Goal: Task Accomplishment & Management: Manage account settings

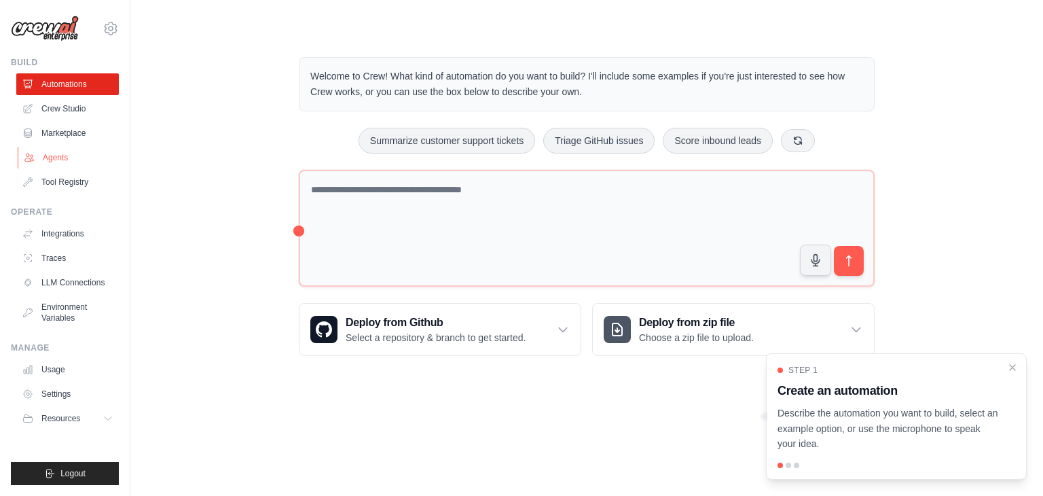
click at [64, 161] on link "Agents" at bounding box center [69, 158] width 103 height 22
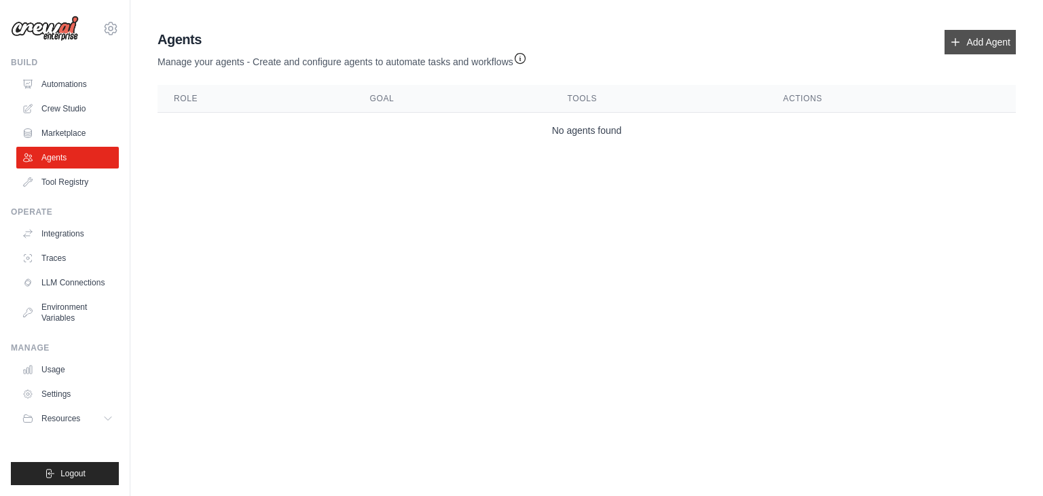
click at [975, 33] on link "Add Agent" at bounding box center [979, 42] width 71 height 24
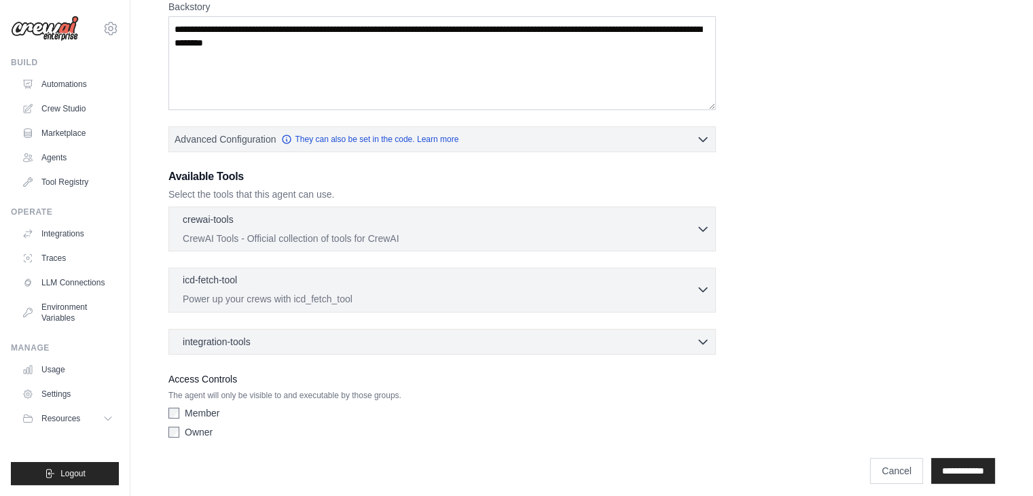
scroll to position [231, 0]
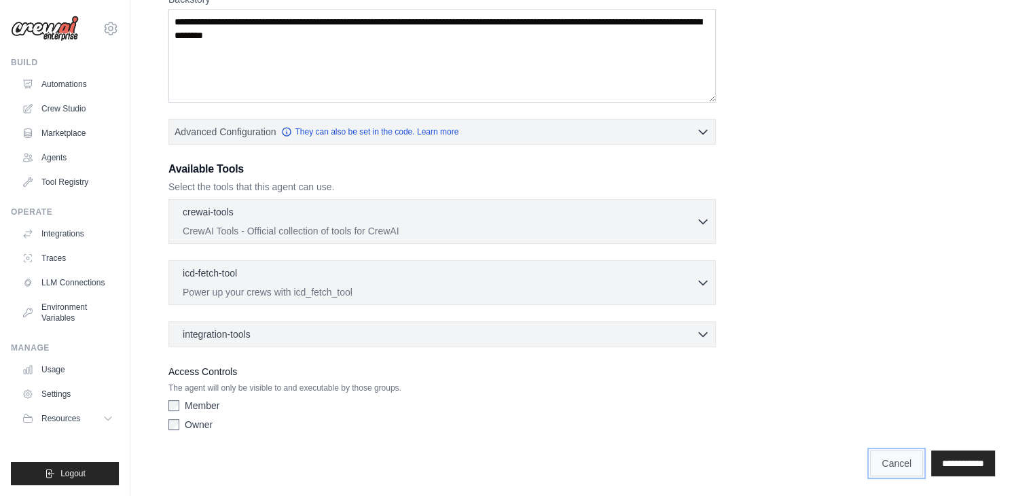
click at [896, 460] on link "Cancel" at bounding box center [896, 463] width 53 height 26
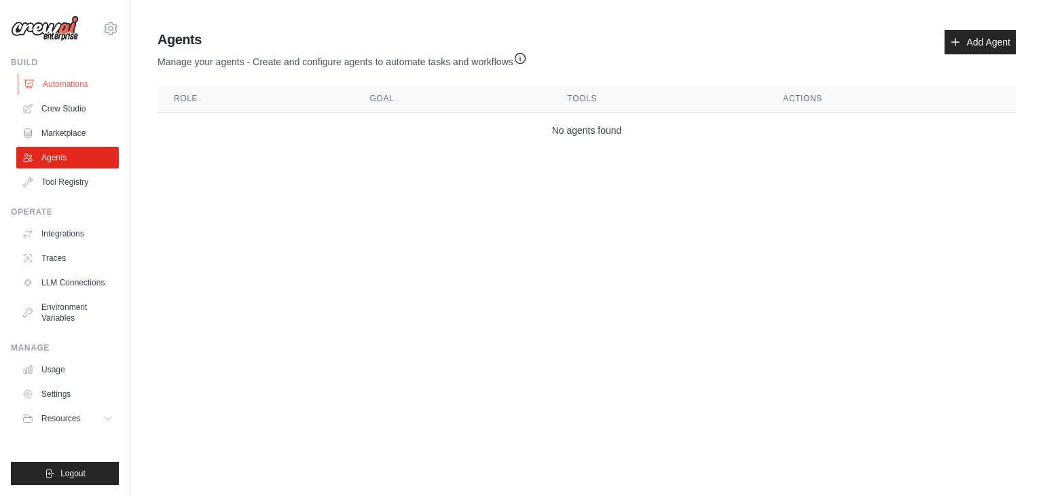
click at [71, 82] on link "Automations" at bounding box center [69, 84] width 103 height 22
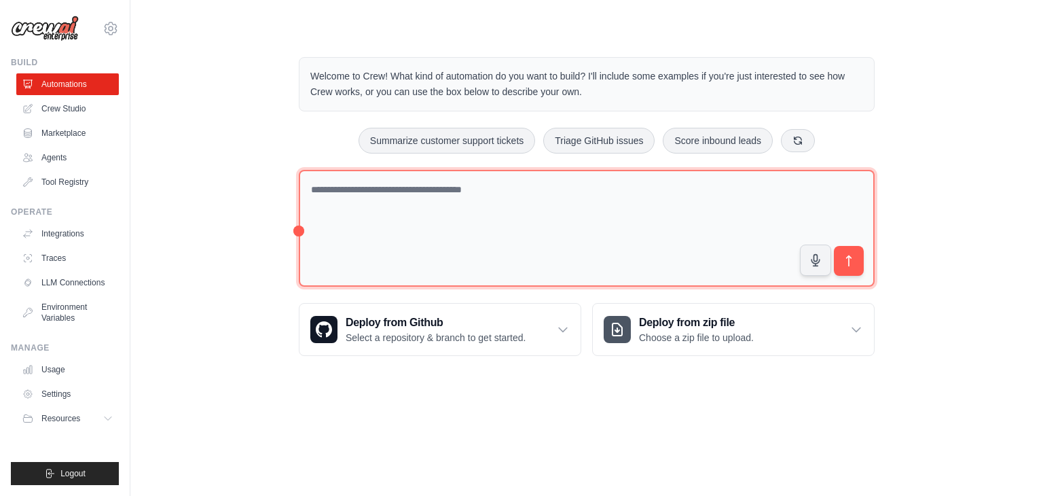
click at [483, 187] on textarea at bounding box center [587, 228] width 576 height 117
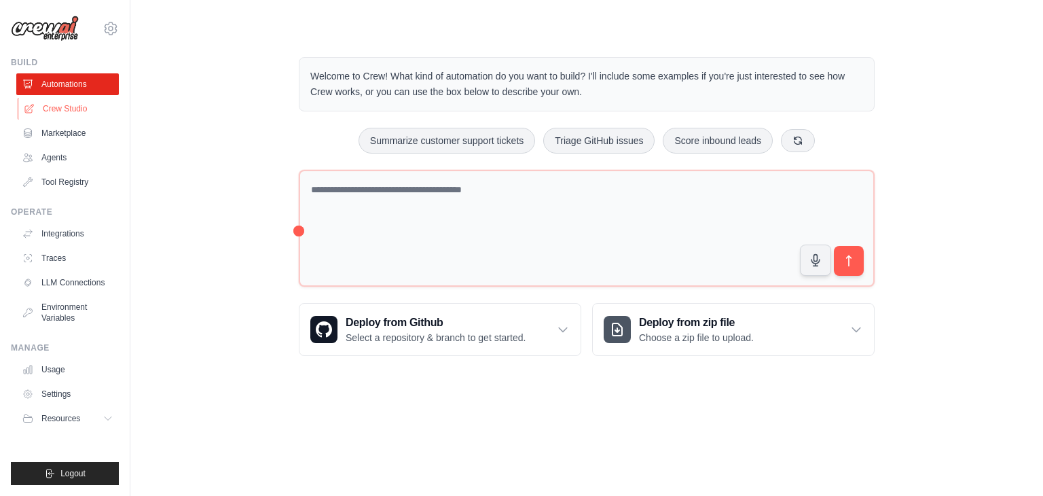
click at [61, 109] on link "Crew Studio" at bounding box center [69, 109] width 103 height 22
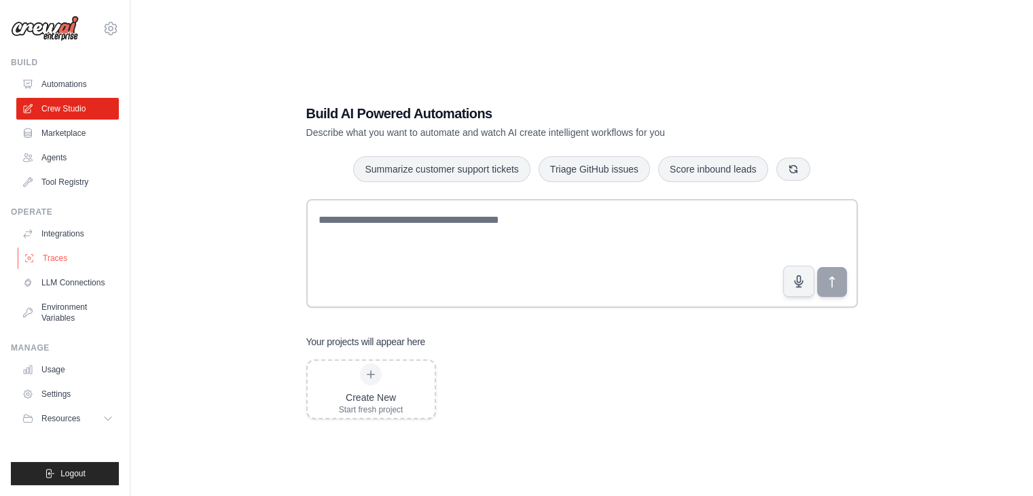
click at [85, 256] on link "Traces" at bounding box center [69, 258] width 103 height 22
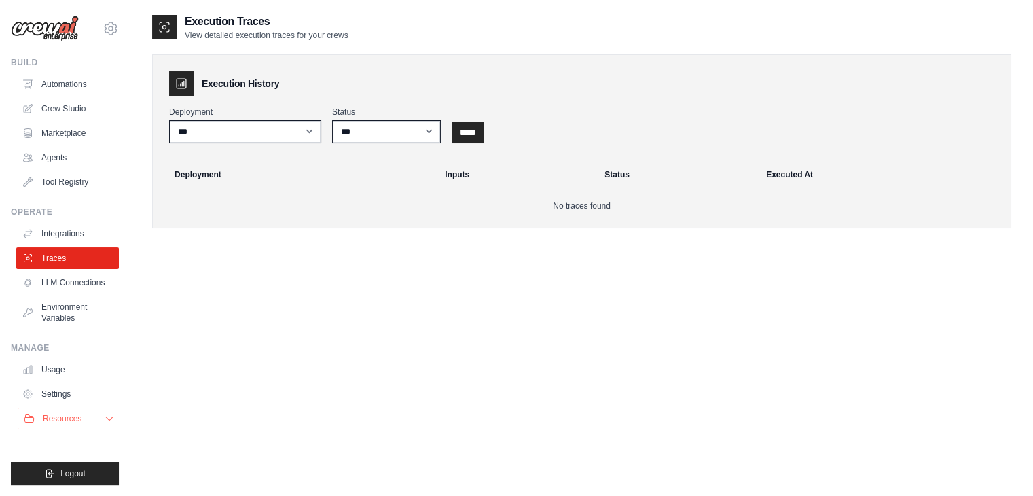
click at [98, 422] on button "Resources" at bounding box center [69, 418] width 103 height 22
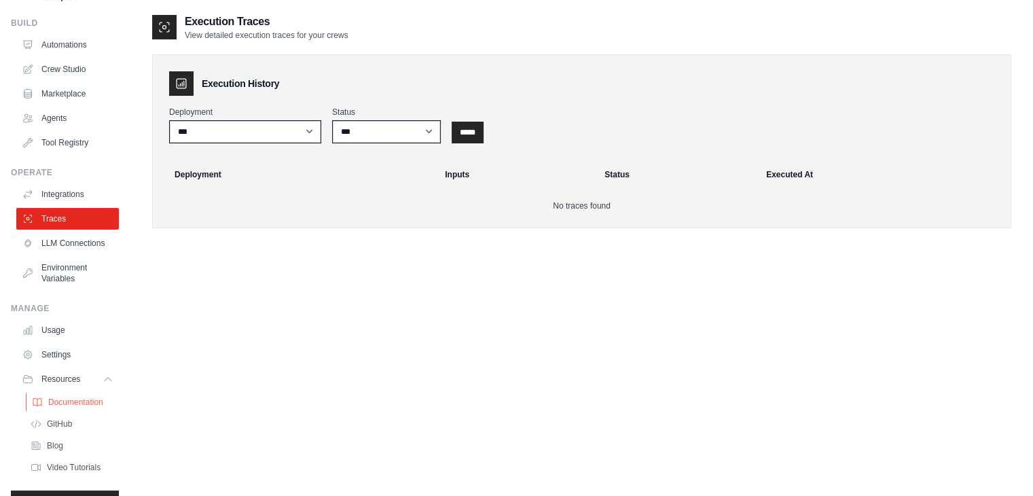
scroll to position [79, 0]
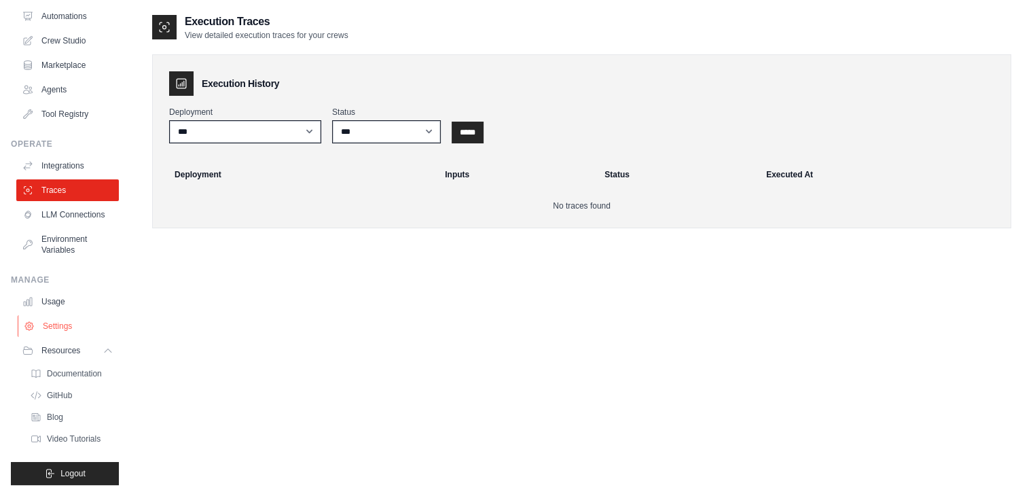
click at [71, 325] on link "Settings" at bounding box center [69, 326] width 103 height 22
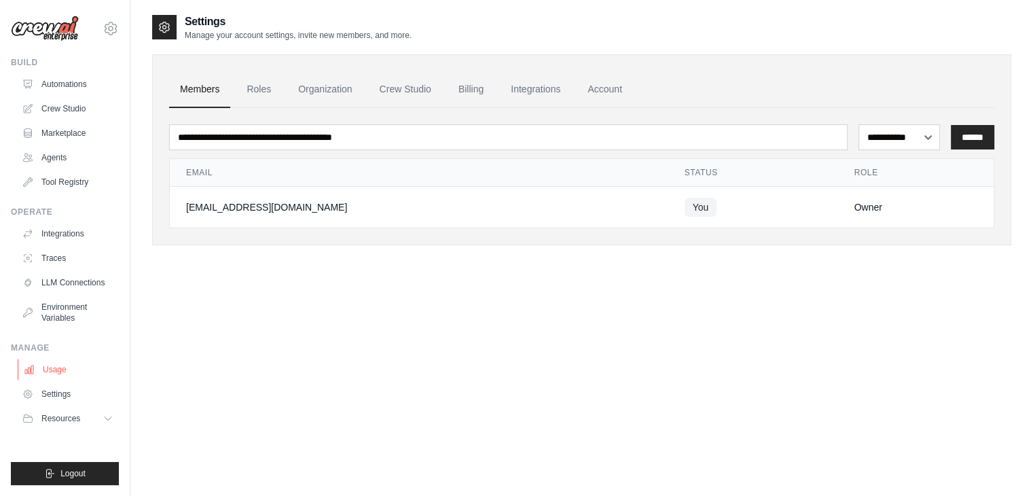
click at [79, 371] on link "Usage" at bounding box center [69, 369] width 103 height 22
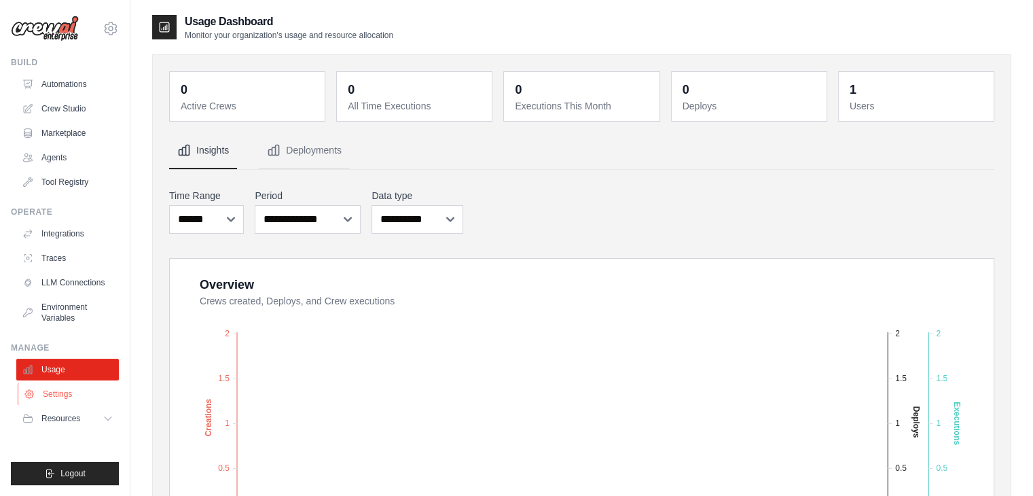
click at [72, 392] on link "Settings" at bounding box center [69, 394] width 103 height 22
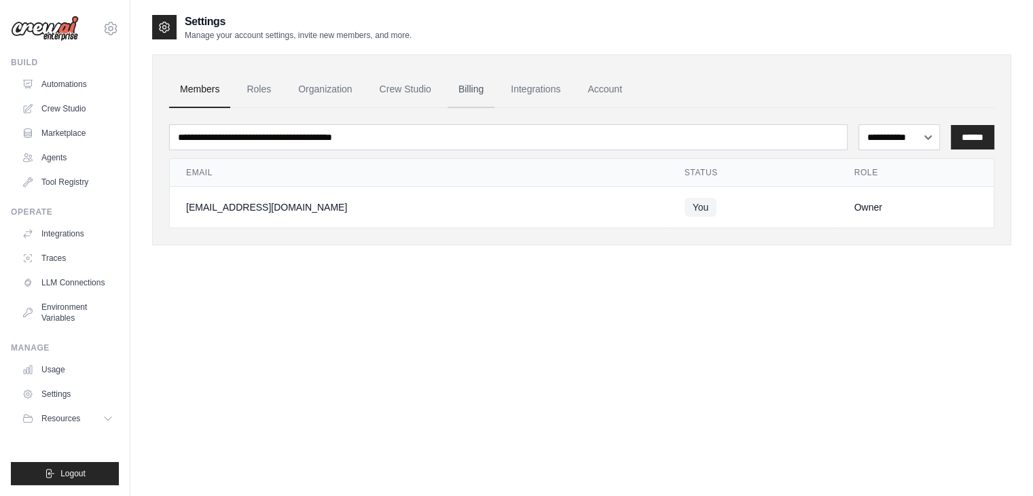
click at [484, 90] on link "Billing" at bounding box center [470, 89] width 47 height 37
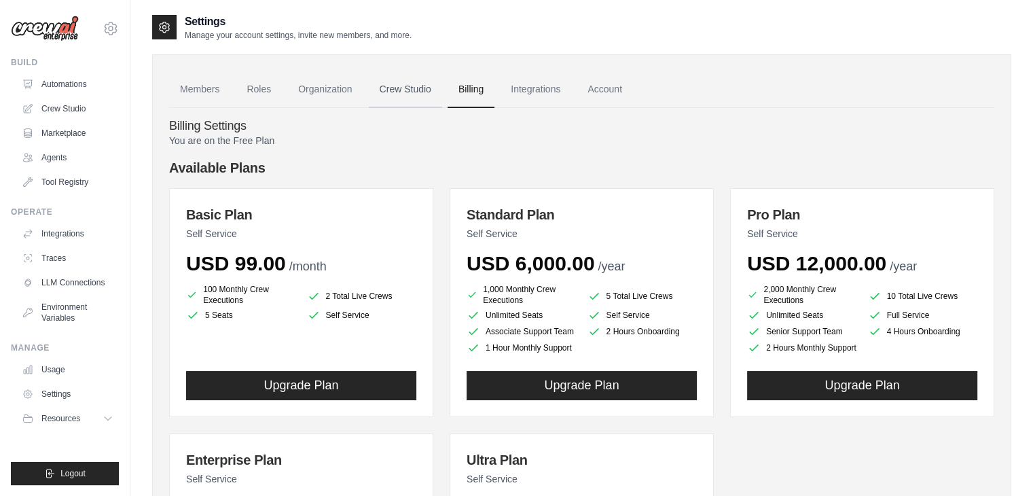
click at [413, 86] on link "Crew Studio" at bounding box center [405, 89] width 73 height 37
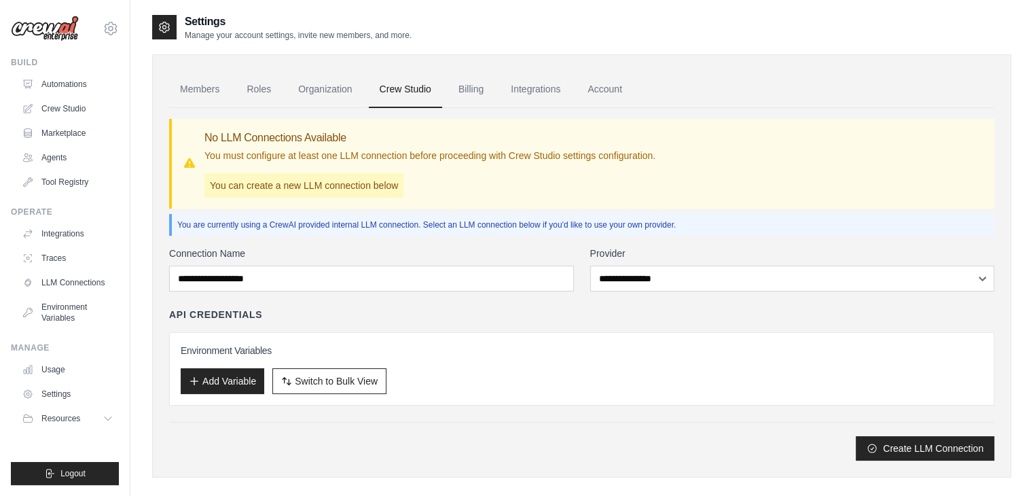
click at [426, 158] on p "You must configure at least one LLM connection before proceeding with Crew Stud…" at bounding box center [429, 156] width 451 height 14
click at [425, 158] on p "You must configure at least one LLM connection before proceeding with Crew Stud…" at bounding box center [429, 156] width 451 height 14
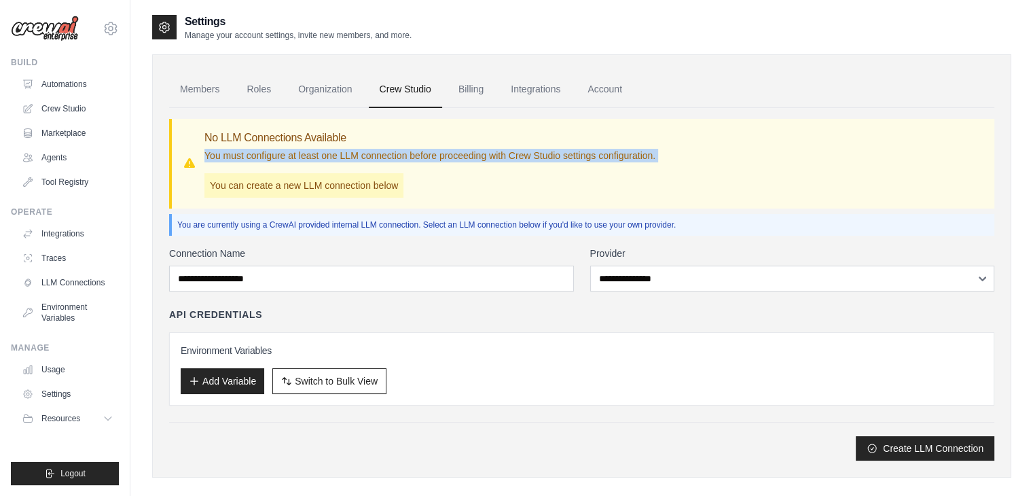
click at [425, 158] on p "You must configure at least one LLM connection before proceeding with Crew Stud…" at bounding box center [429, 156] width 451 height 14
click at [434, 170] on div "No LLM Connections Available You must configure at least one LLM connection bef…" at bounding box center [429, 164] width 451 height 68
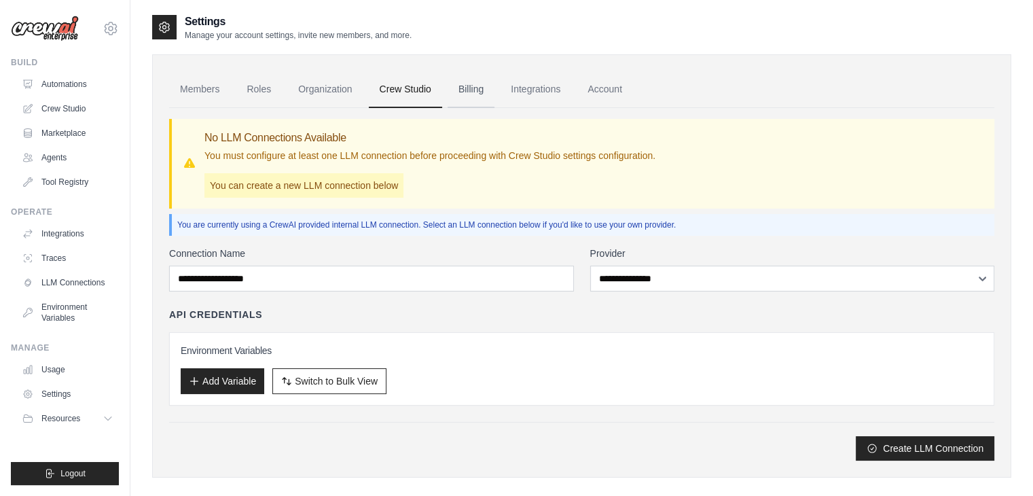
click at [468, 98] on link "Billing" at bounding box center [470, 89] width 47 height 37
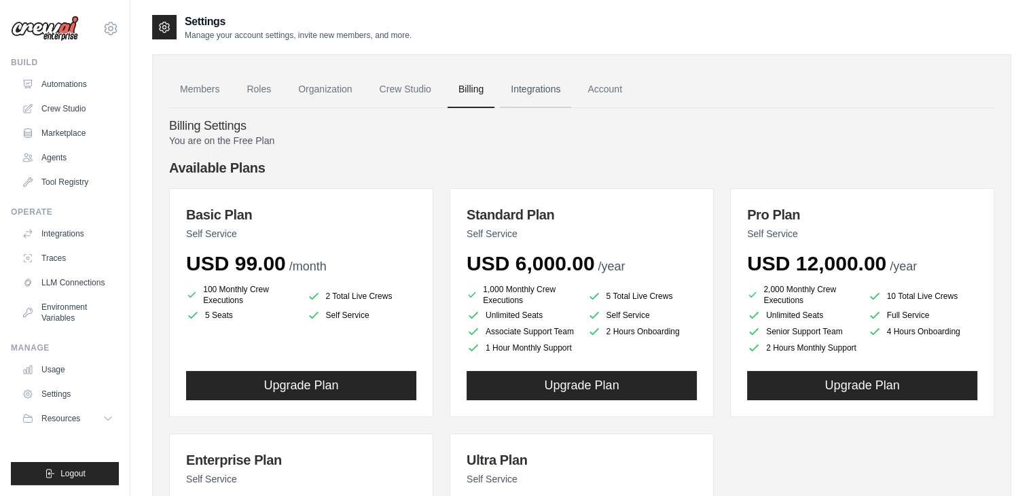
click at [543, 96] on link "Integrations" at bounding box center [535, 89] width 71 height 37
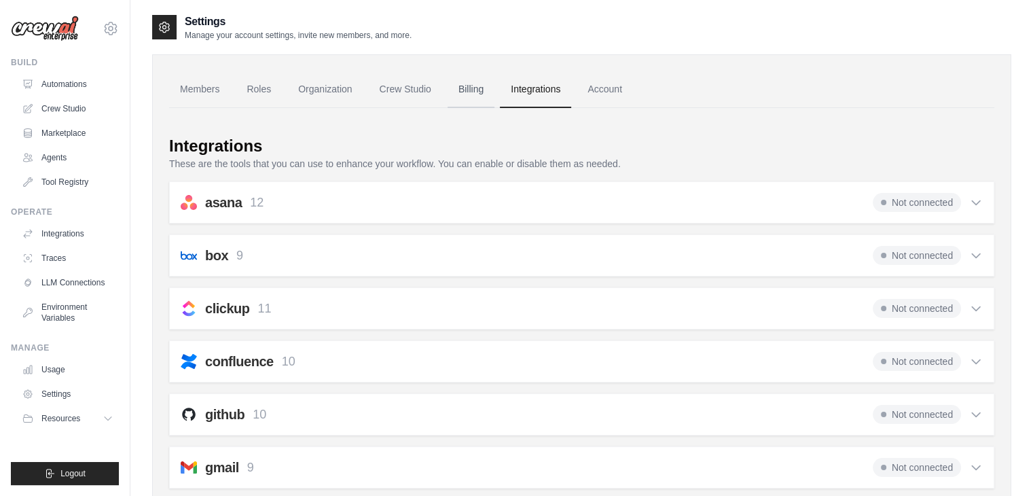
click at [465, 87] on link "Billing" at bounding box center [470, 89] width 47 height 37
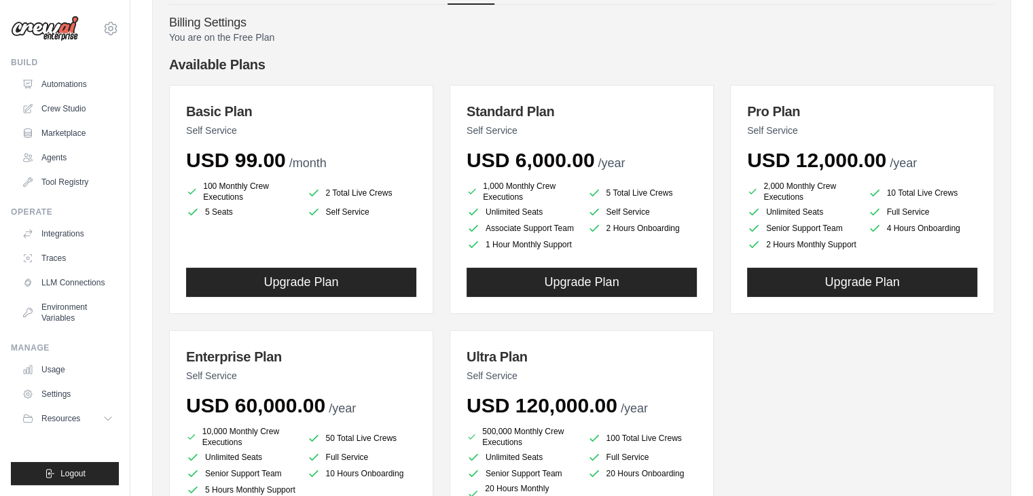
scroll to position [255, 0]
